Goal: Task Accomplishment & Management: Use online tool/utility

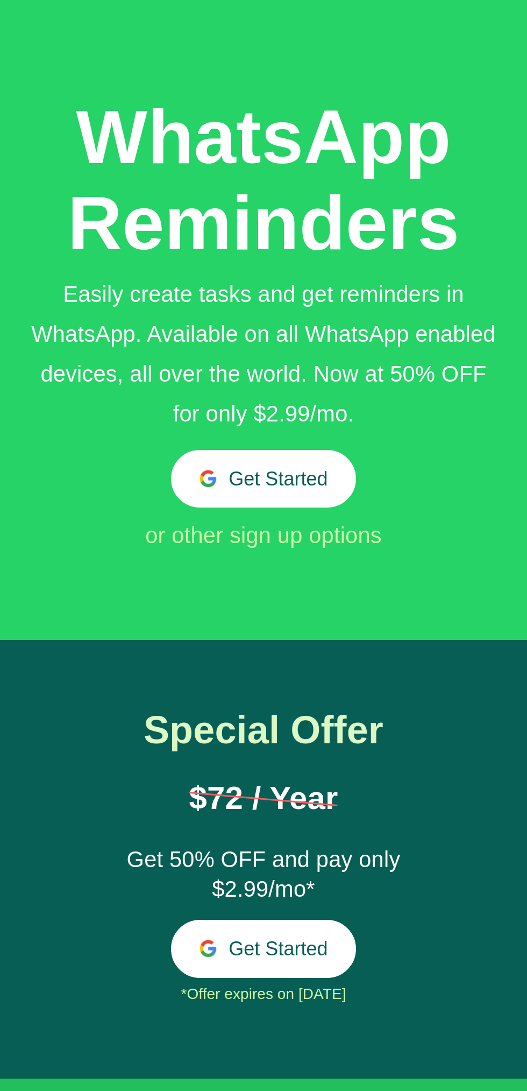
scroll to position [51, 0]
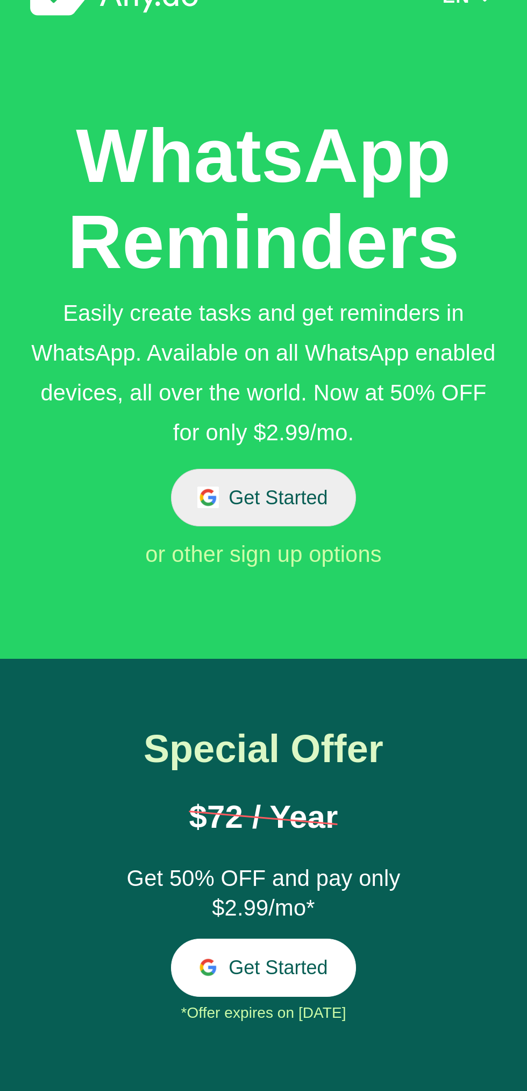
click at [333, 524] on button "Get Started" at bounding box center [263, 498] width 185 height 58
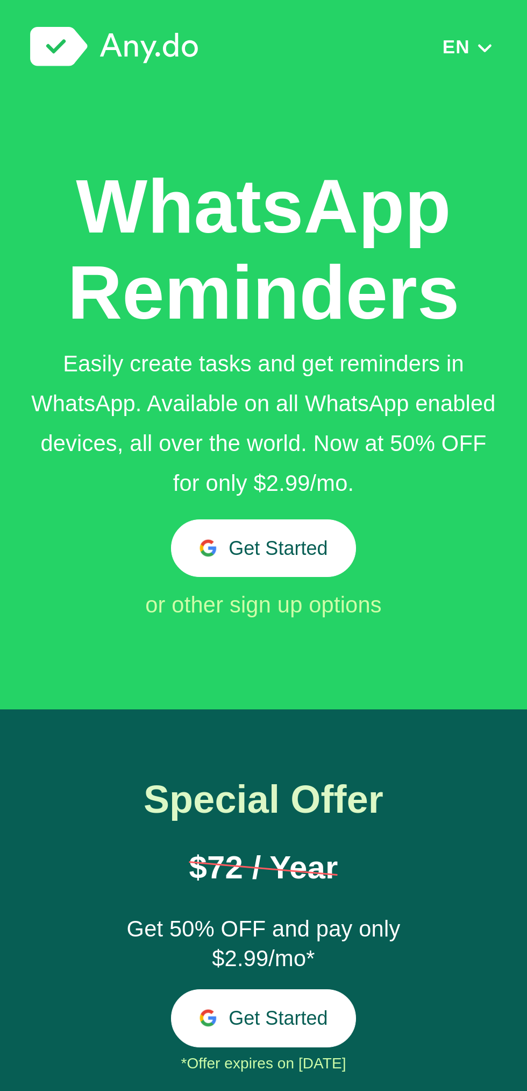
click at [142, 34] on img at bounding box center [114, 47] width 168 height 40
click at [157, 53] on img at bounding box center [114, 47] width 168 height 40
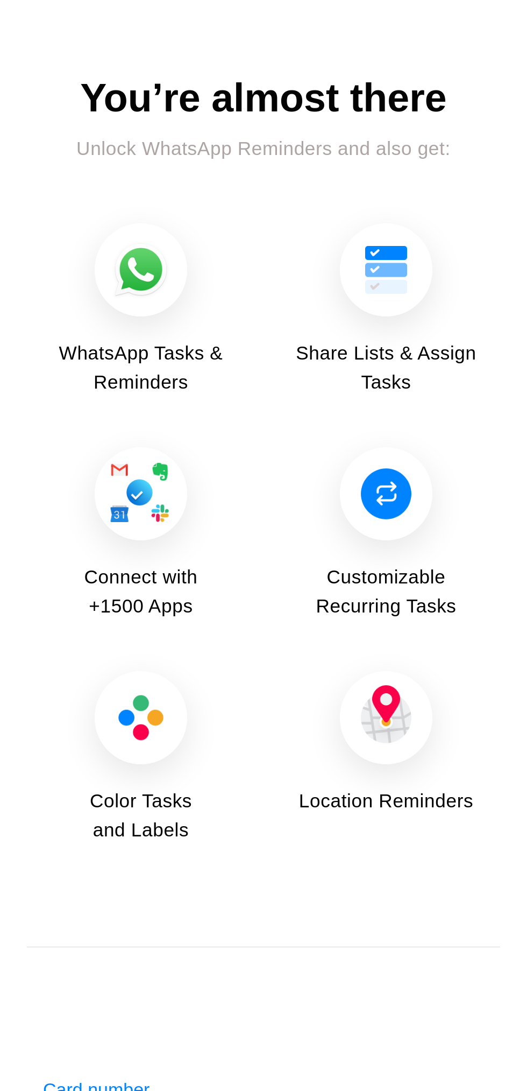
scroll to position [3483, 0]
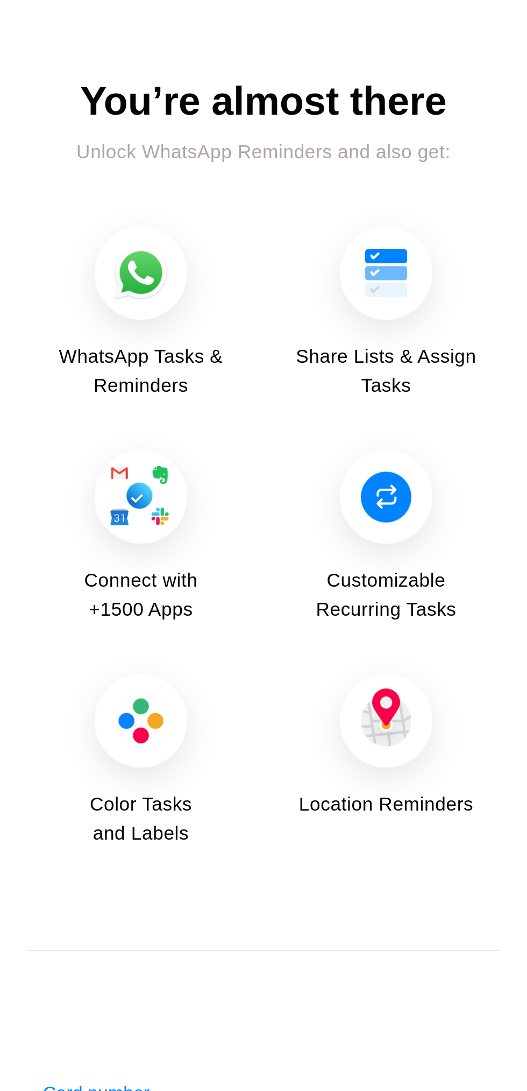
click at [397, 471] on img at bounding box center [386, 496] width 93 height 93
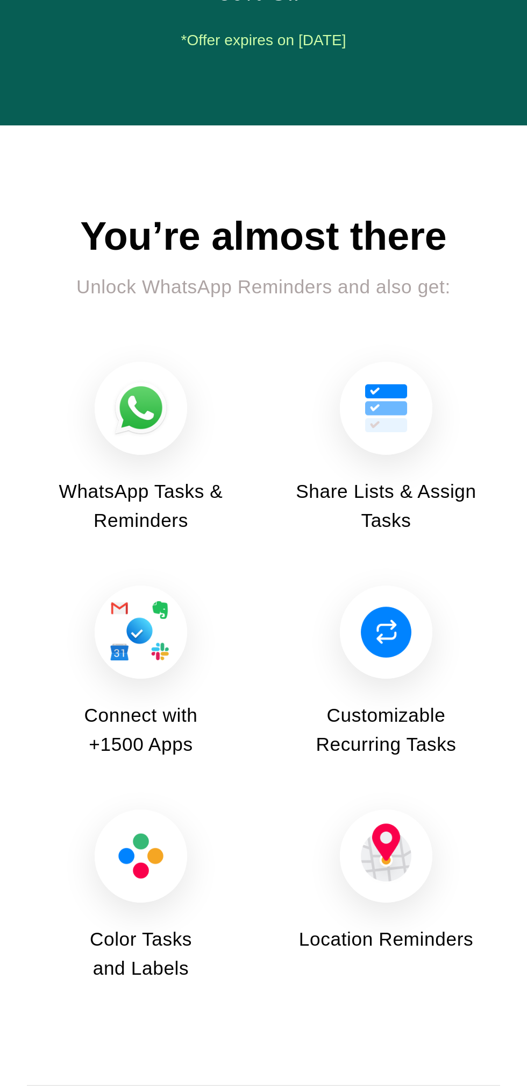
click at [148, 607] on img at bounding box center [141, 631] width 93 height 93
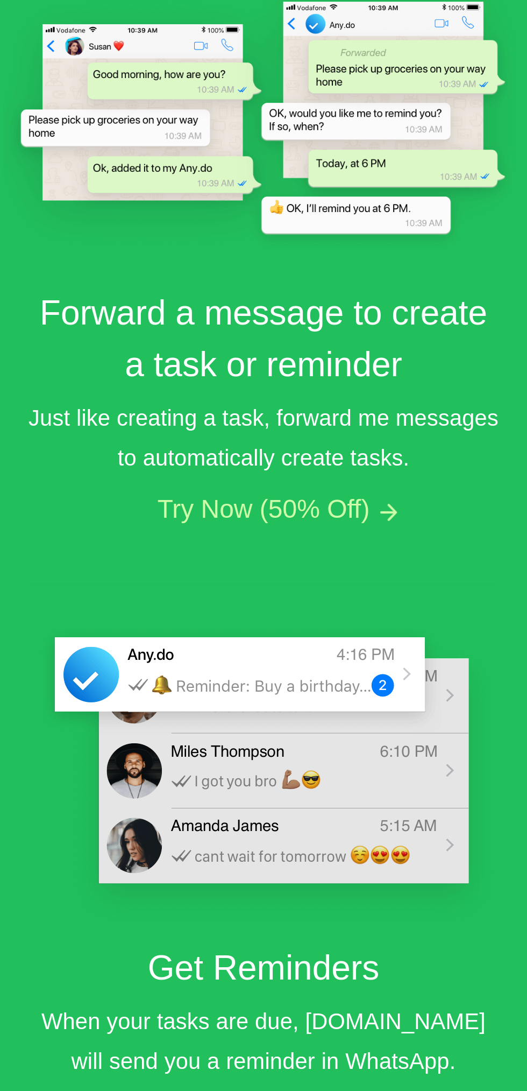
scroll to position [1754, 0]
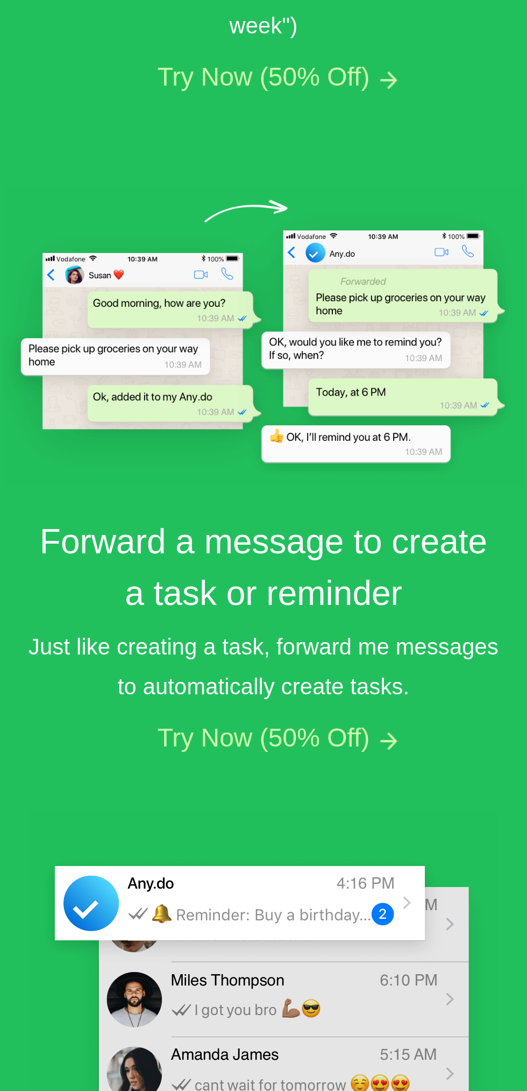
click at [374, 535] on h2 "Forward a message to create a task or reminder" at bounding box center [264, 566] width 474 height 103
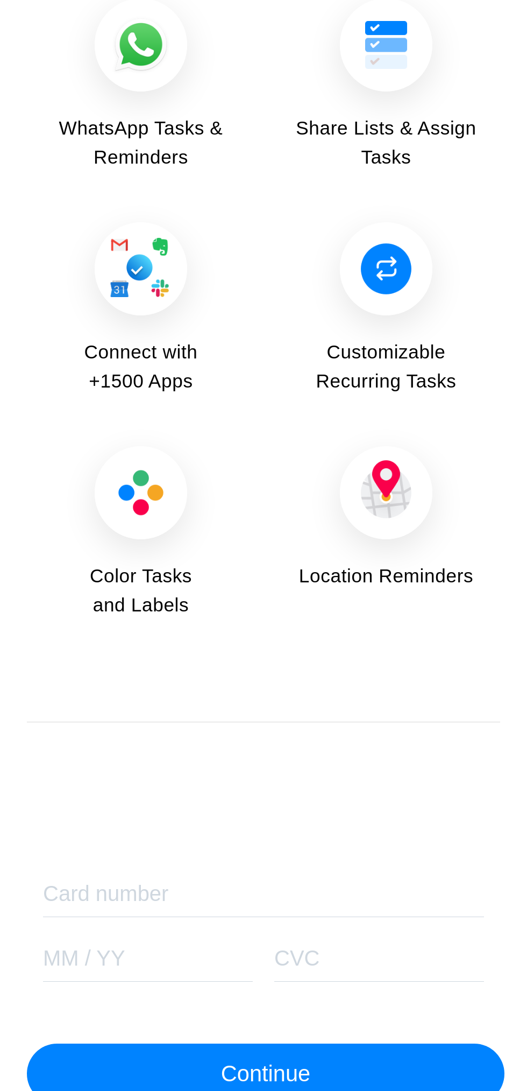
scroll to position [3753, 0]
